Goal: Information Seeking & Learning: Learn about a topic

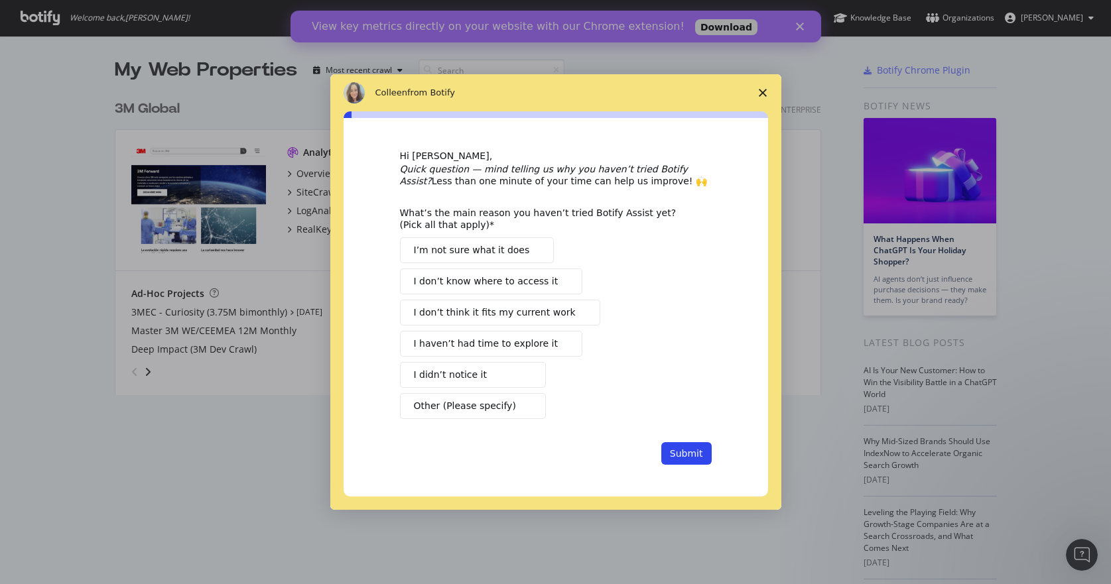
click at [766, 92] on span "Close survey" at bounding box center [762, 92] width 37 height 37
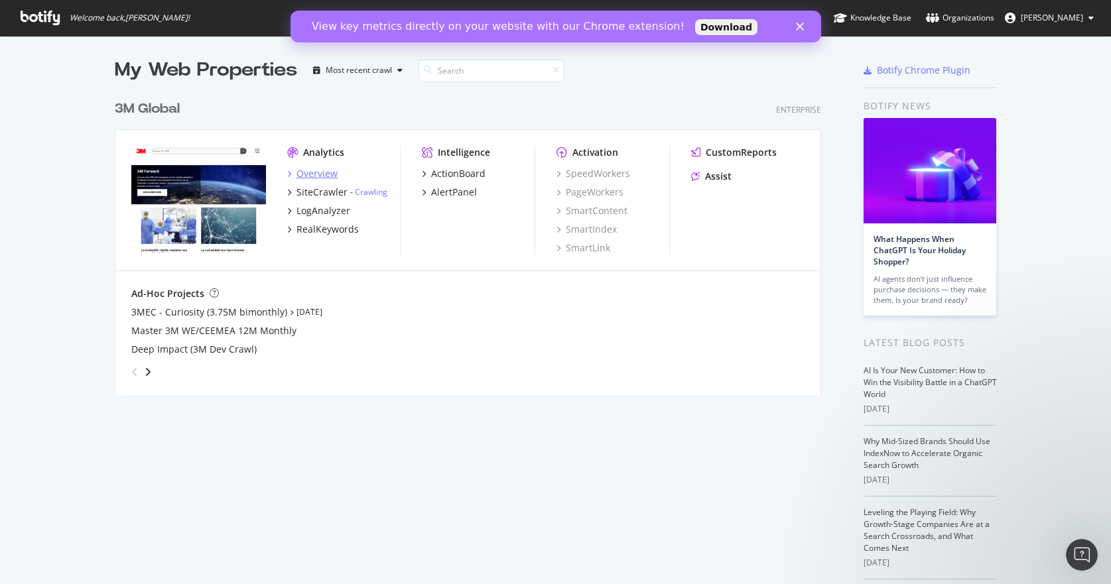
click at [313, 175] on div "Overview" at bounding box center [316, 173] width 41 height 13
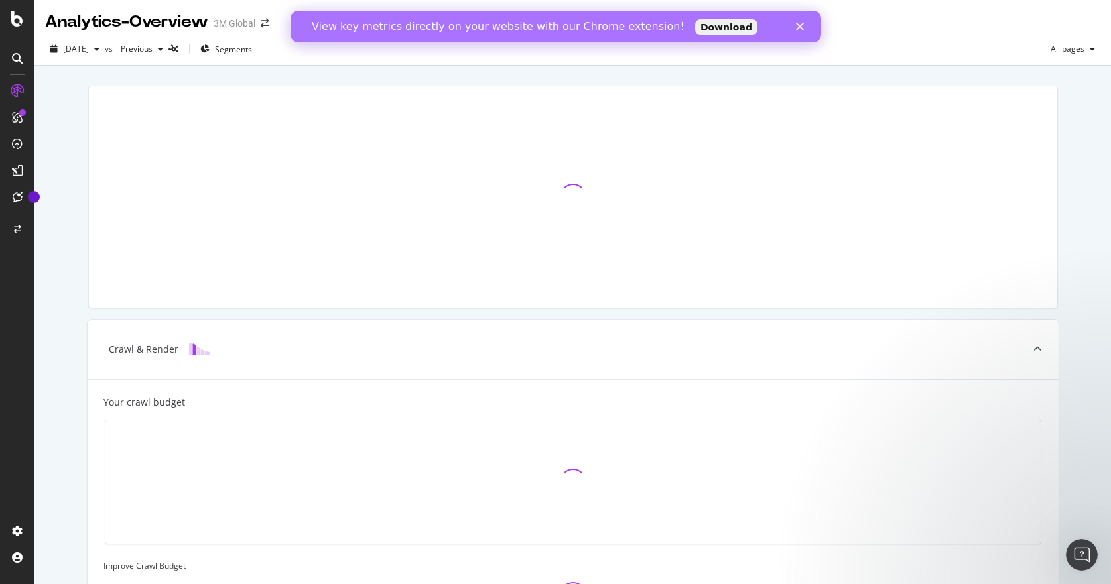
click at [694, 27] on link "Download" at bounding box center [725, 27] width 62 height 16
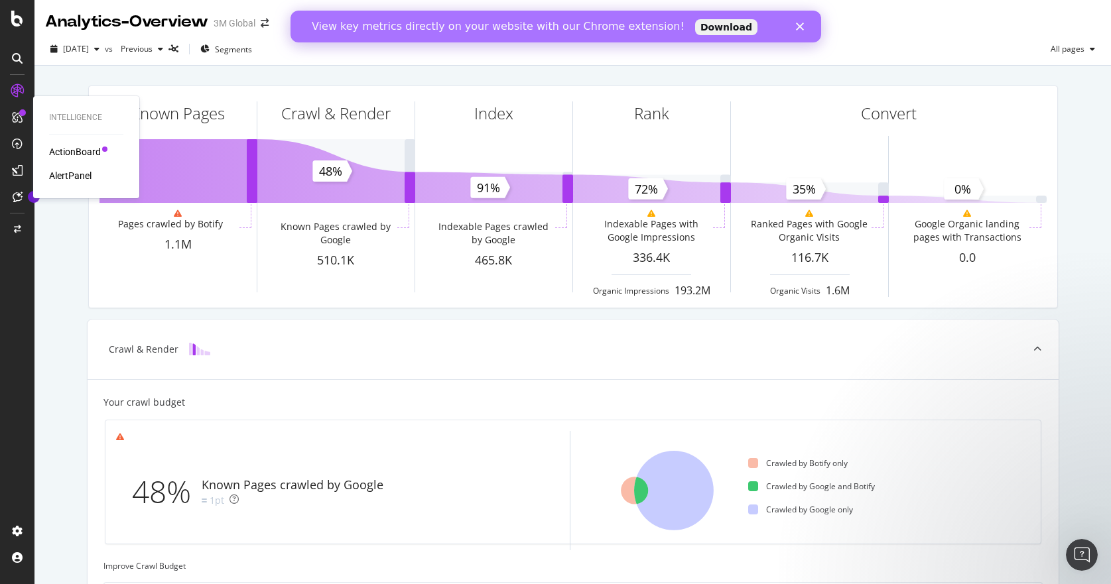
click at [17, 112] on icon at bounding box center [17, 117] width 11 height 11
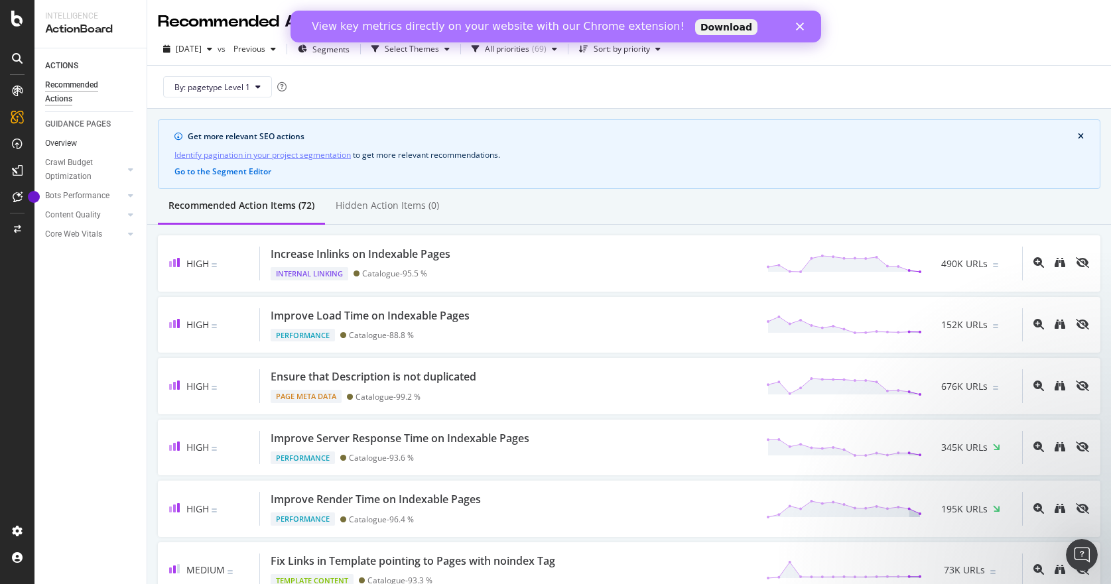
click at [89, 141] on link "Overview" at bounding box center [91, 144] width 92 height 14
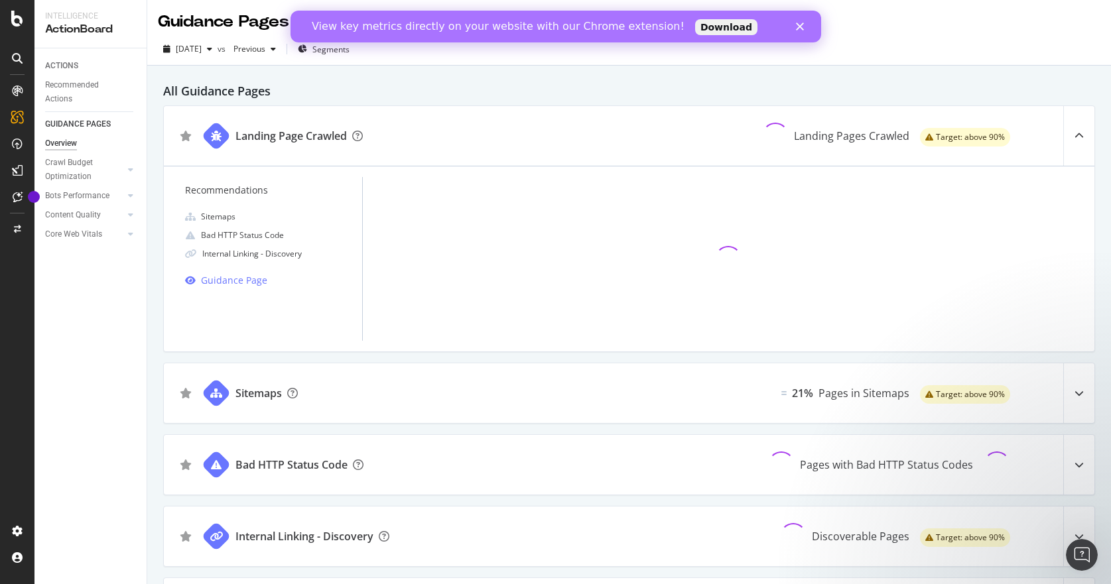
click at [19, 90] on icon at bounding box center [17, 91] width 11 height 11
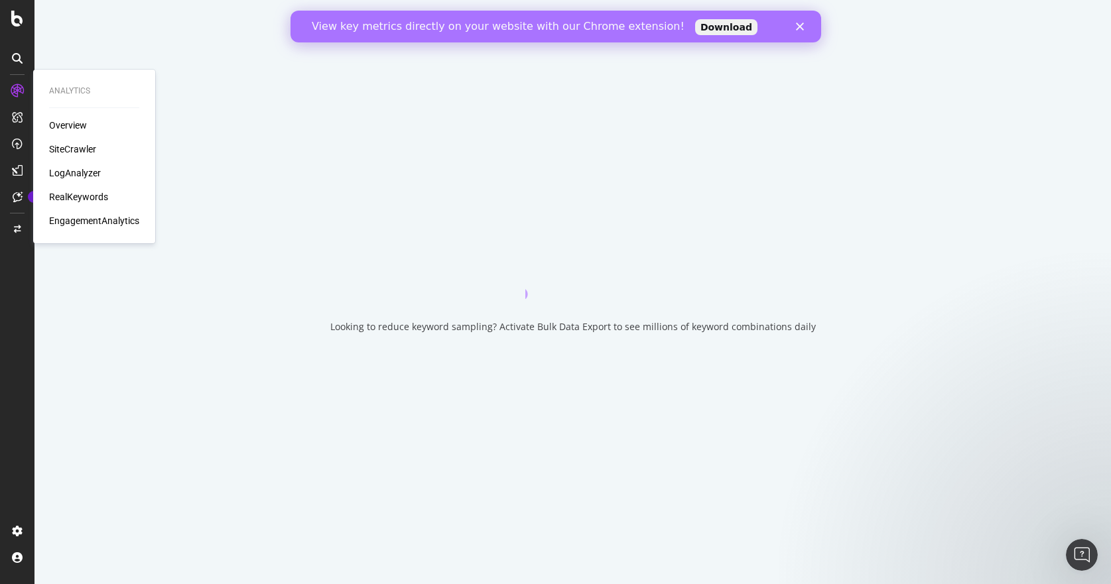
click at [78, 151] on div "SiteCrawler" at bounding box center [72, 149] width 47 height 13
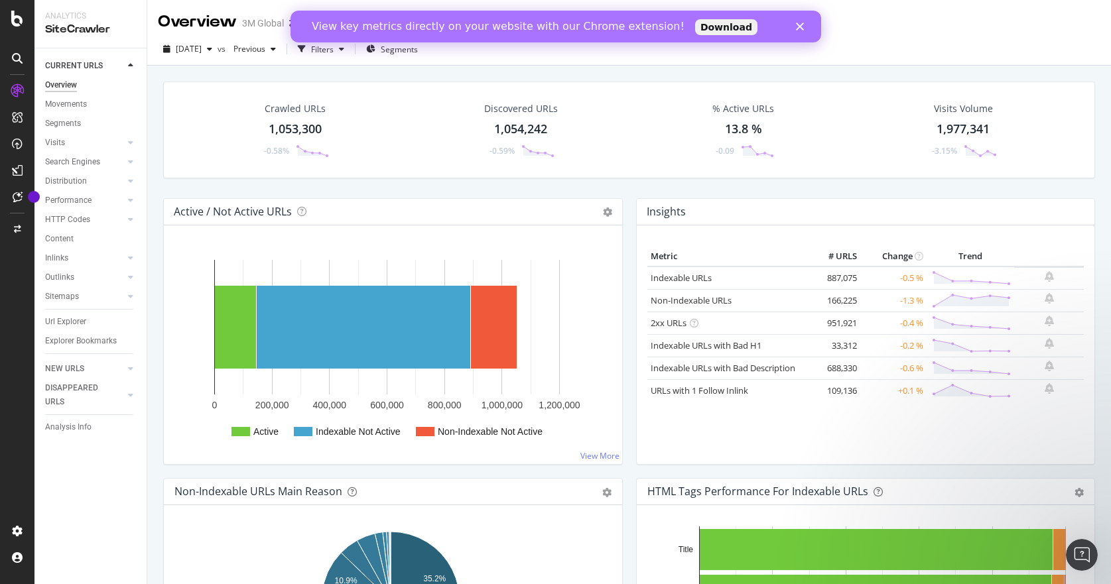
click at [799, 29] on icon "Close" at bounding box center [799, 27] width 8 height 8
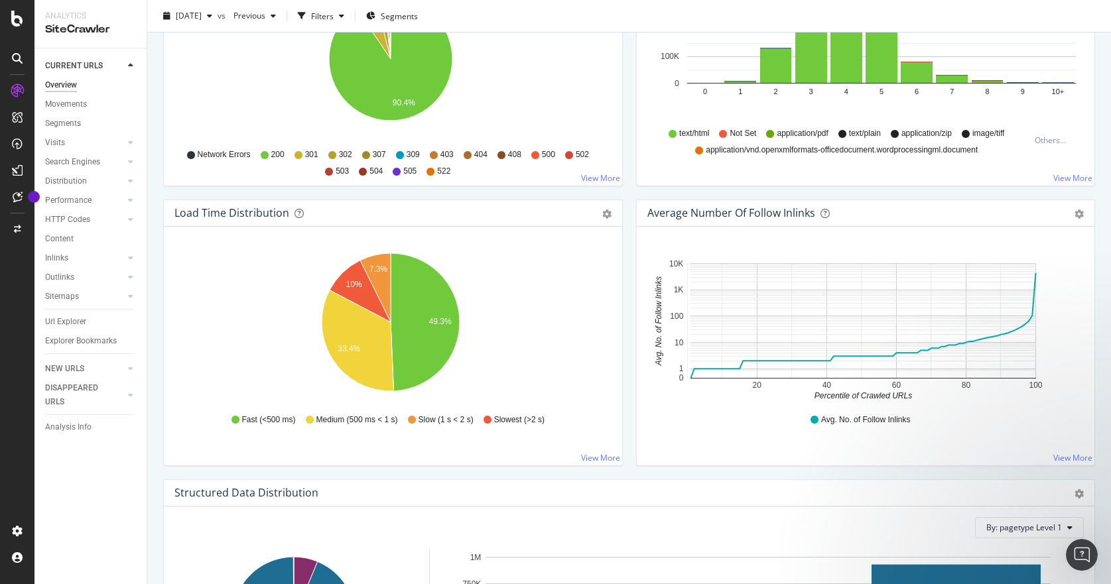
scroll to position [835, 0]
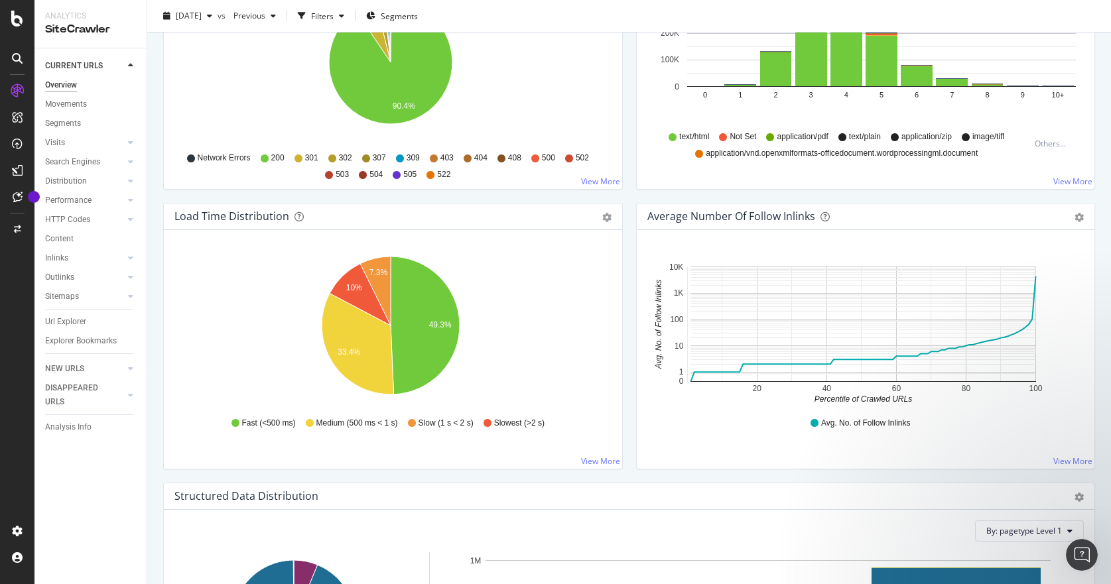
click at [765, 322] on rect "A chart." at bounding box center [863, 324] width 346 height 115
